Goal: Information Seeking & Learning: Find specific page/section

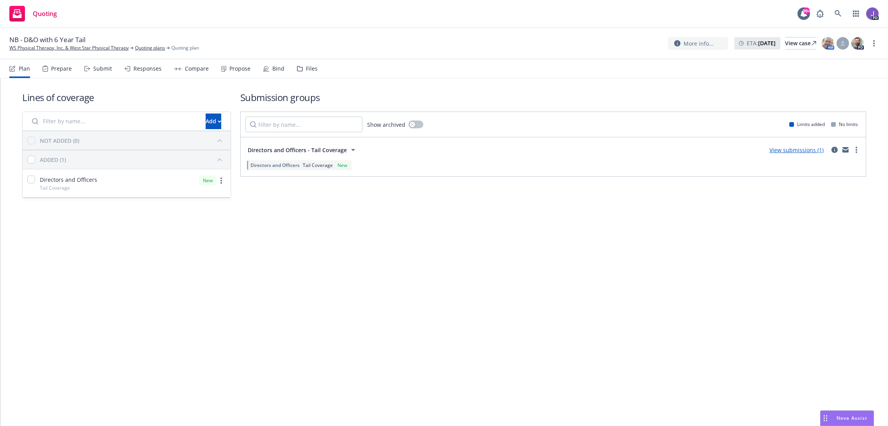
click at [839, 14] on icon at bounding box center [838, 13] width 7 height 7
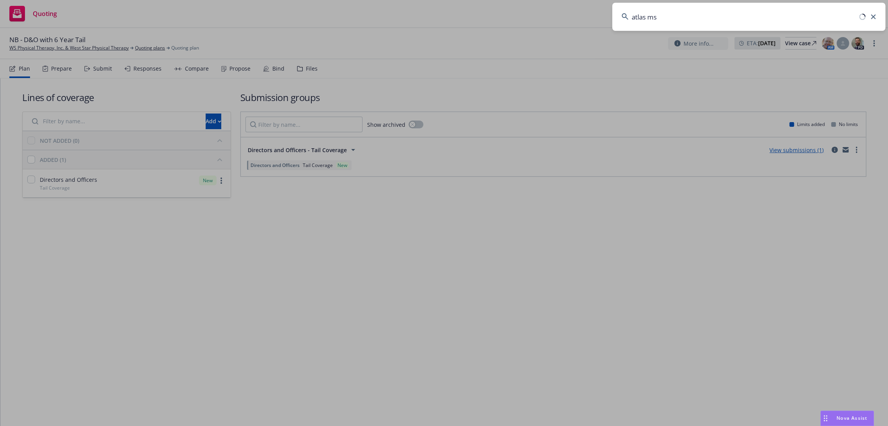
type input "atlas mso"
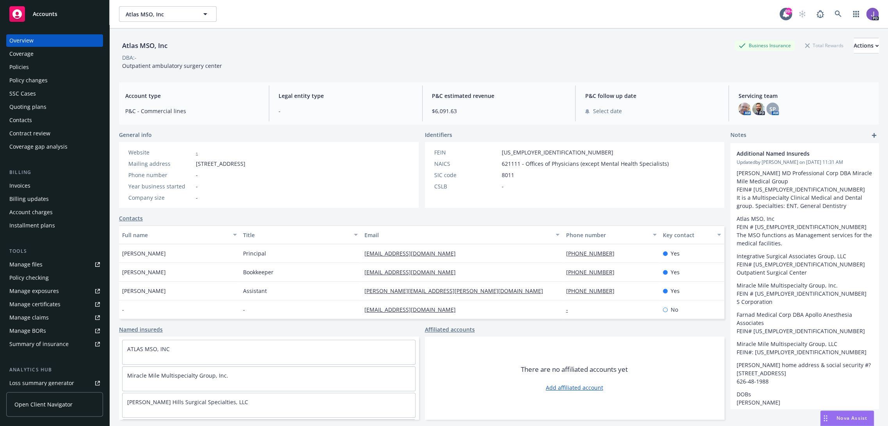
drag, startPoint x: 26, startPoint y: 66, endPoint x: 44, endPoint y: 75, distance: 20.1
click at [26, 66] on div "Policies" at bounding box center [19, 67] width 20 height 12
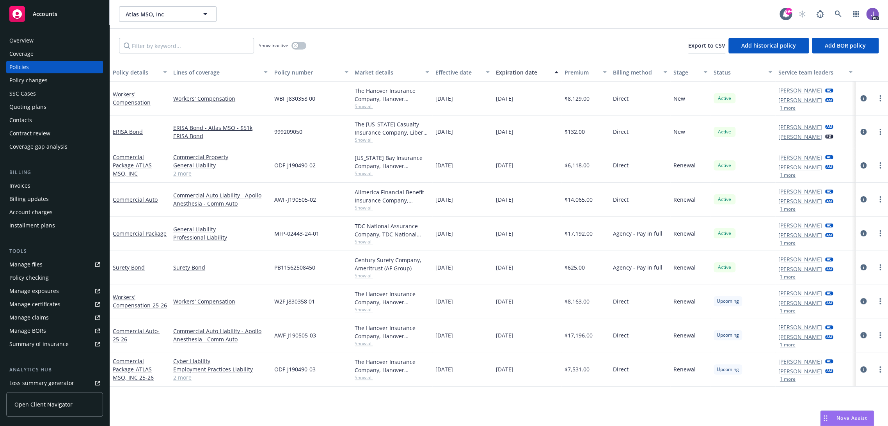
click at [187, 175] on link "2 more" at bounding box center [220, 173] width 94 height 8
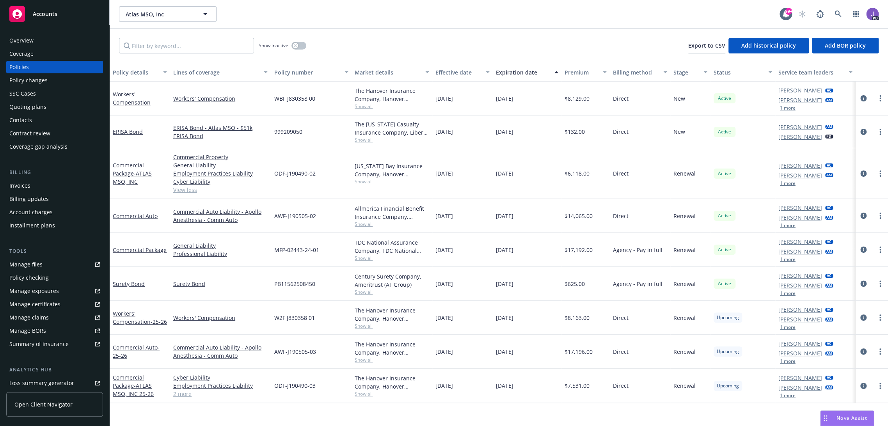
click at [179, 394] on link "2 more" at bounding box center [220, 394] width 94 height 8
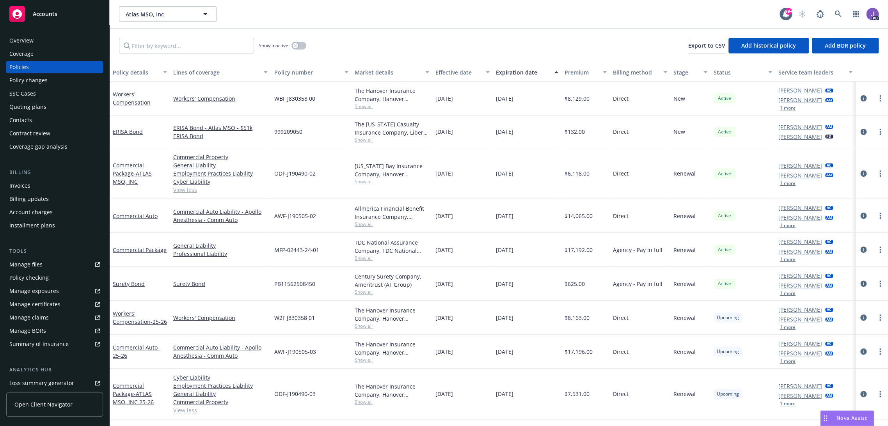
click at [860, 173] on icon "circleInformation" at bounding box center [863, 174] width 6 height 6
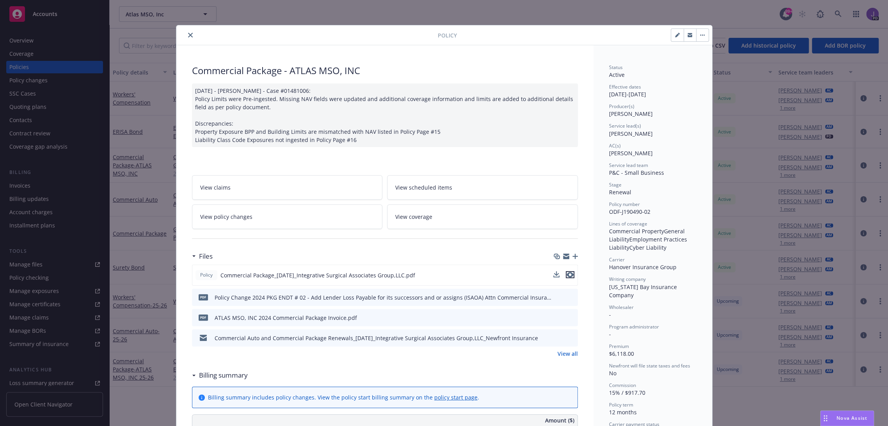
click at [568, 275] on icon "preview file" at bounding box center [570, 274] width 7 height 5
drag, startPoint x: 186, startPoint y: 36, endPoint x: 196, endPoint y: 59, distance: 25.0
click at [188, 36] on icon "close" at bounding box center [190, 35] width 5 height 5
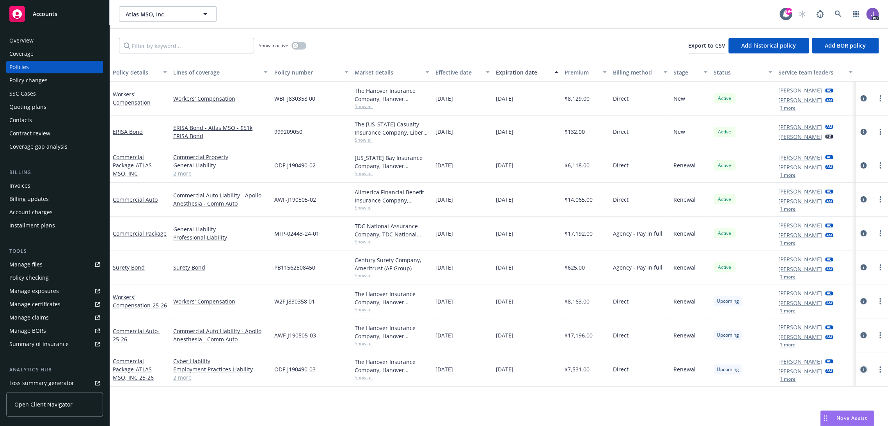
click at [860, 370] on icon "circleInformation" at bounding box center [863, 369] width 6 height 6
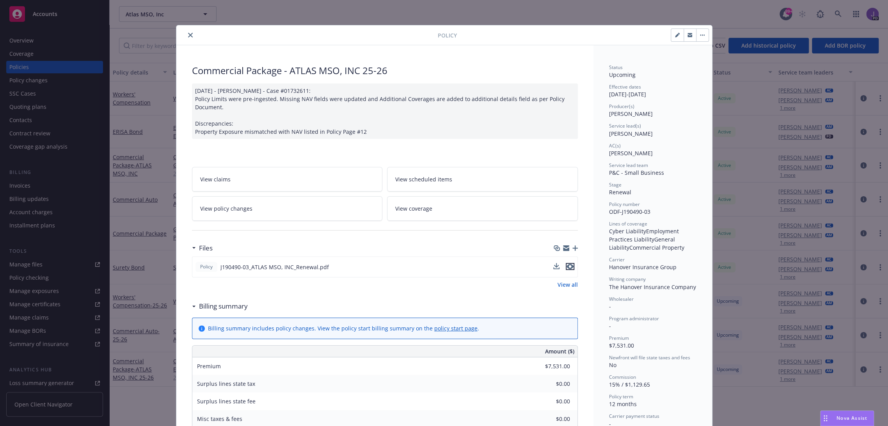
click at [568, 267] on icon "preview file" at bounding box center [570, 266] width 7 height 5
click at [188, 32] on button "close" at bounding box center [190, 34] width 9 height 9
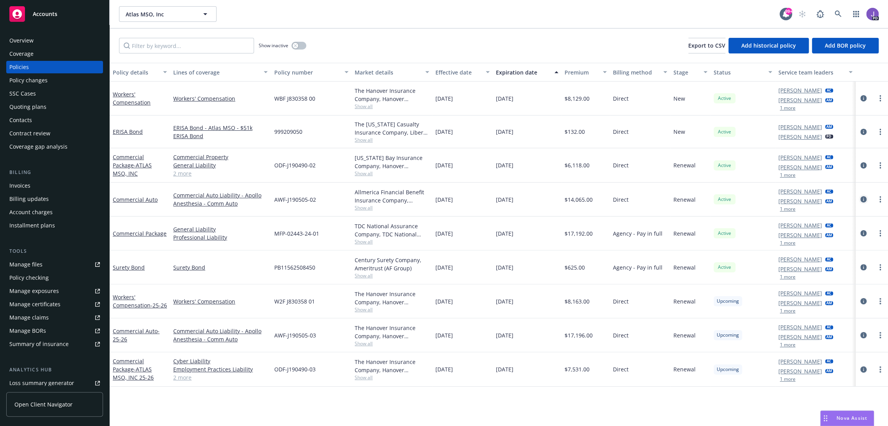
click at [860, 196] on icon "circleInformation" at bounding box center [863, 199] width 6 height 6
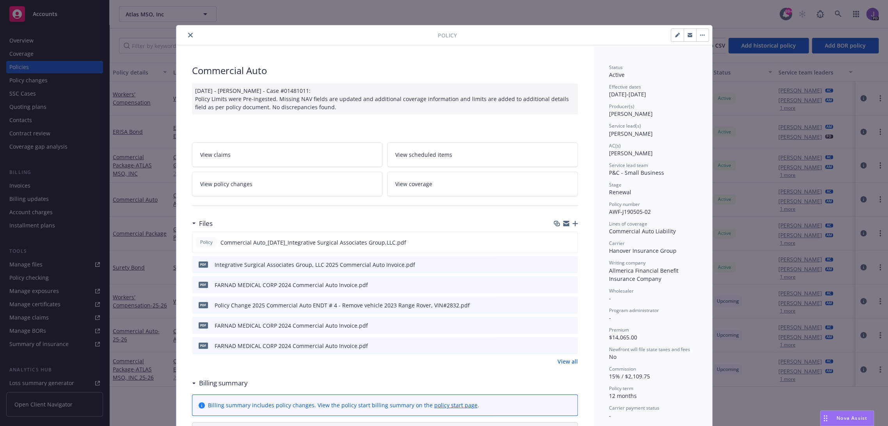
drag, startPoint x: 566, startPoint y: 240, endPoint x: 544, endPoint y: 208, distance: 39.6
click at [567, 240] on icon "preview file" at bounding box center [570, 241] width 7 height 5
drag, startPoint x: 188, startPoint y: 37, endPoint x: 192, endPoint y: 52, distance: 15.8
click at [188, 37] on icon "close" at bounding box center [190, 35] width 5 height 5
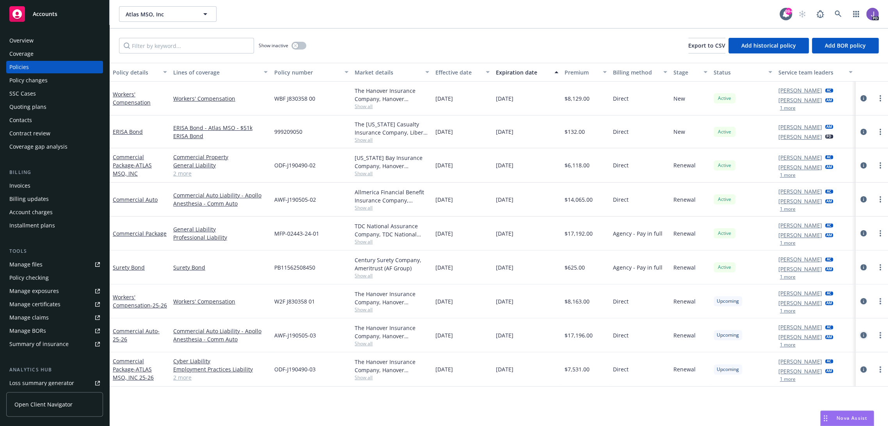
click at [860, 335] on icon "circleInformation" at bounding box center [863, 335] width 6 height 6
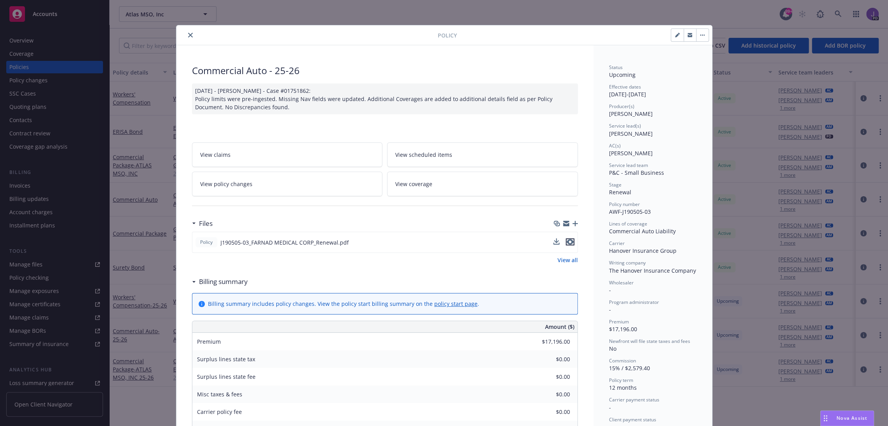
click at [567, 239] on icon "preview file" at bounding box center [570, 241] width 7 height 5
click at [188, 34] on icon "close" at bounding box center [190, 35] width 5 height 5
